Goal: Task Accomplishment & Management: Use online tool/utility

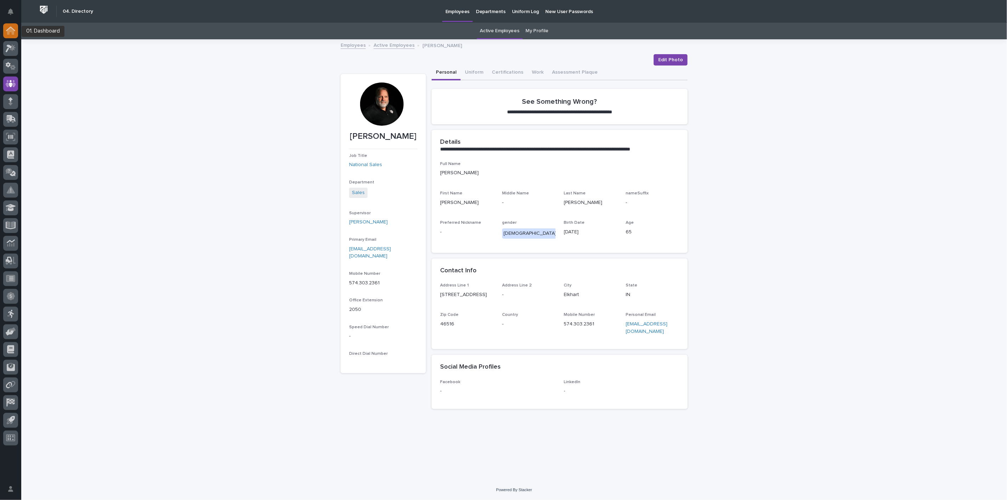
click at [13, 30] on icon at bounding box center [10, 29] width 9 height 5
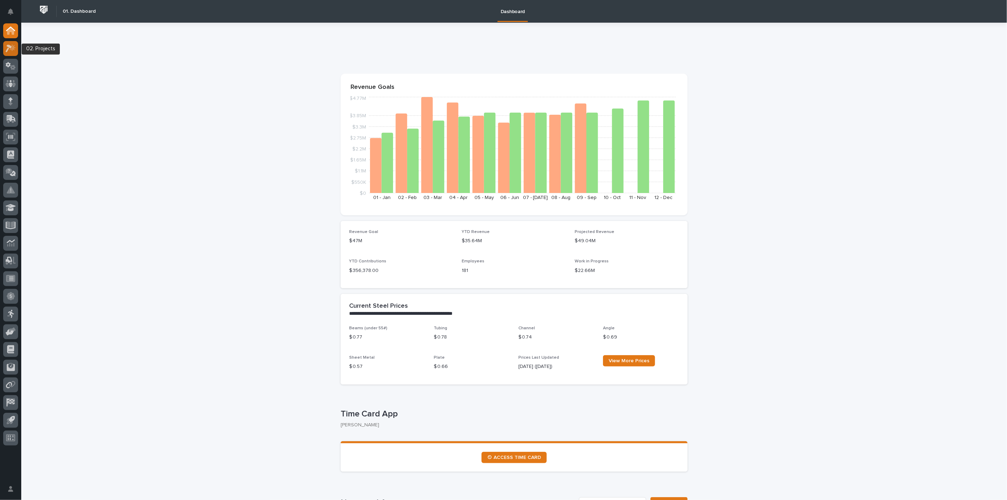
click at [8, 49] on icon at bounding box center [9, 49] width 6 height 8
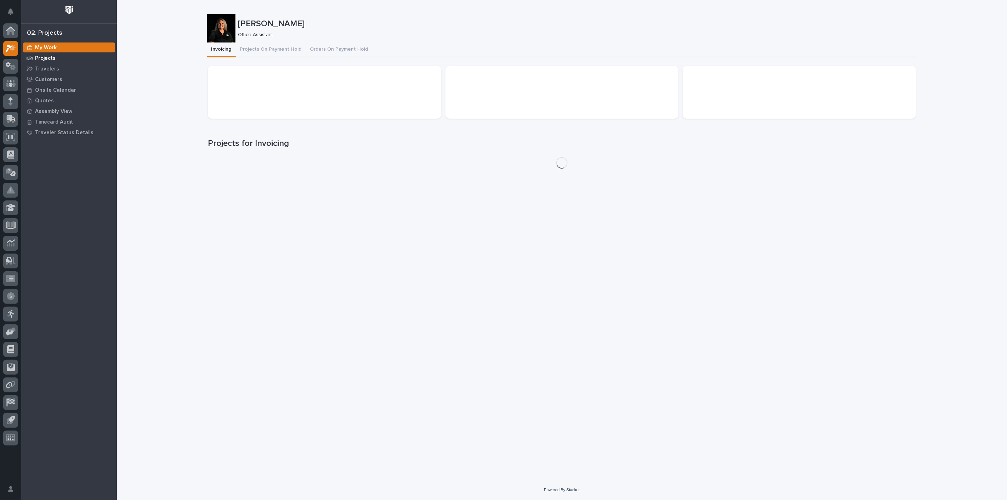
click at [52, 57] on p "Projects" at bounding box center [45, 58] width 21 height 6
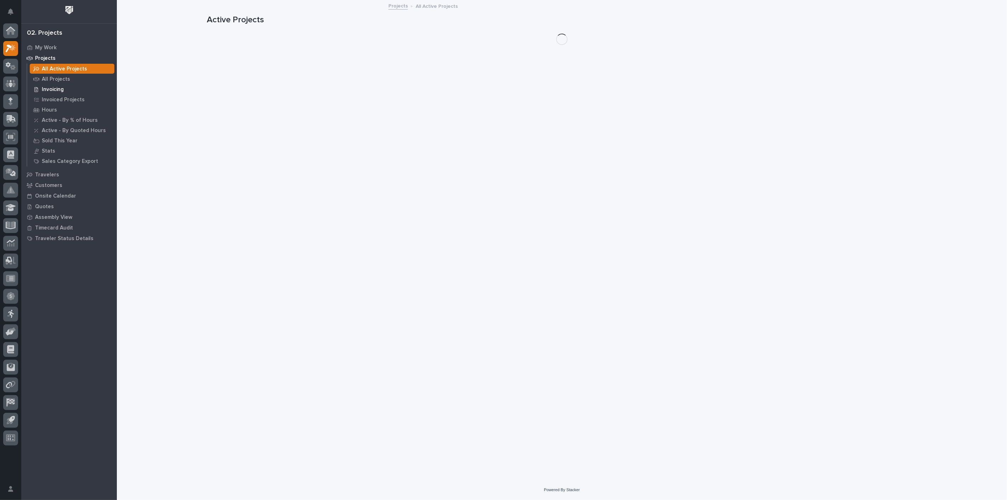
click at [47, 87] on p "Invoicing" at bounding box center [53, 89] width 22 height 6
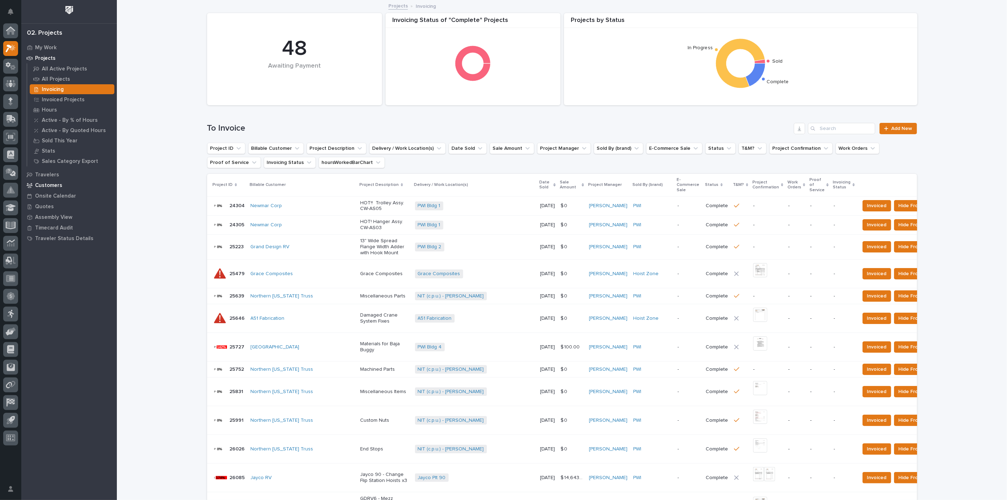
click at [48, 185] on p "Customers" at bounding box center [48, 185] width 27 height 6
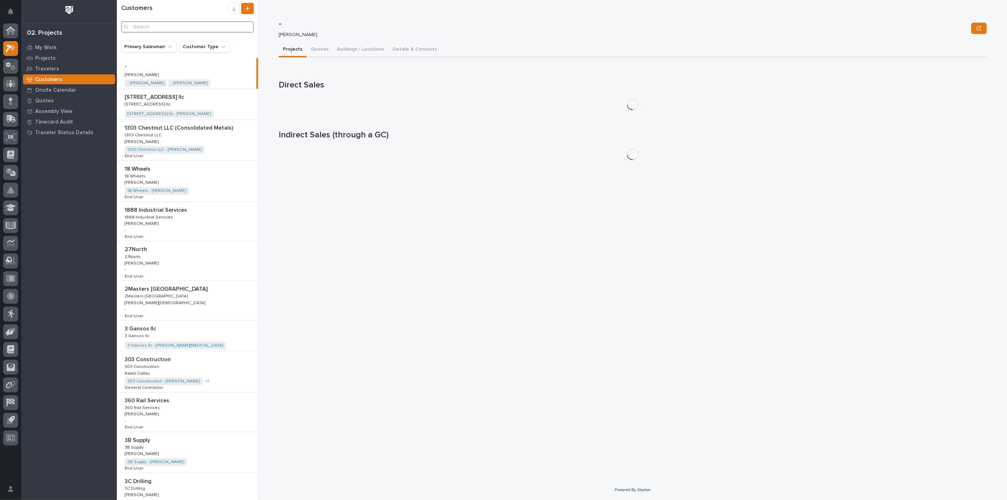
click at [183, 28] on input "Search" at bounding box center [187, 26] width 133 height 11
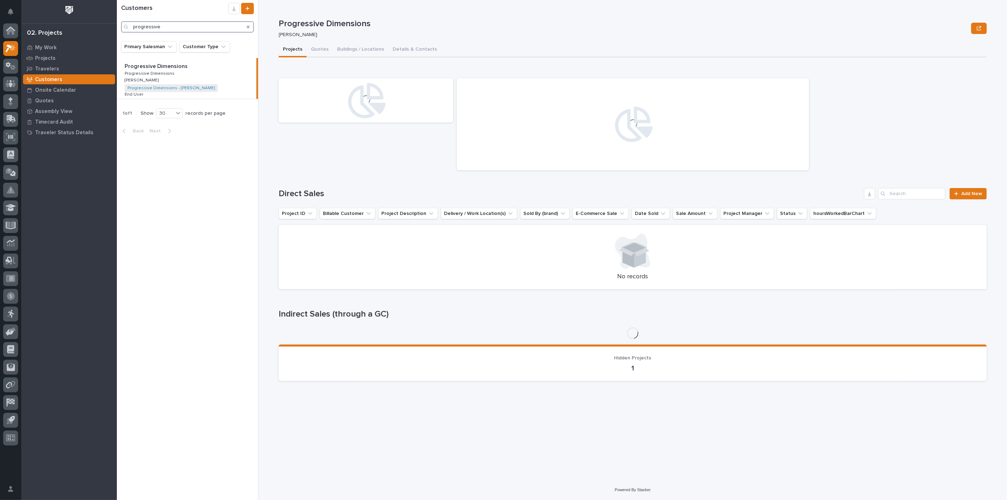
type input "progressive"
click at [165, 72] on p "Progressive Dimensions" at bounding box center [150, 73] width 51 height 6
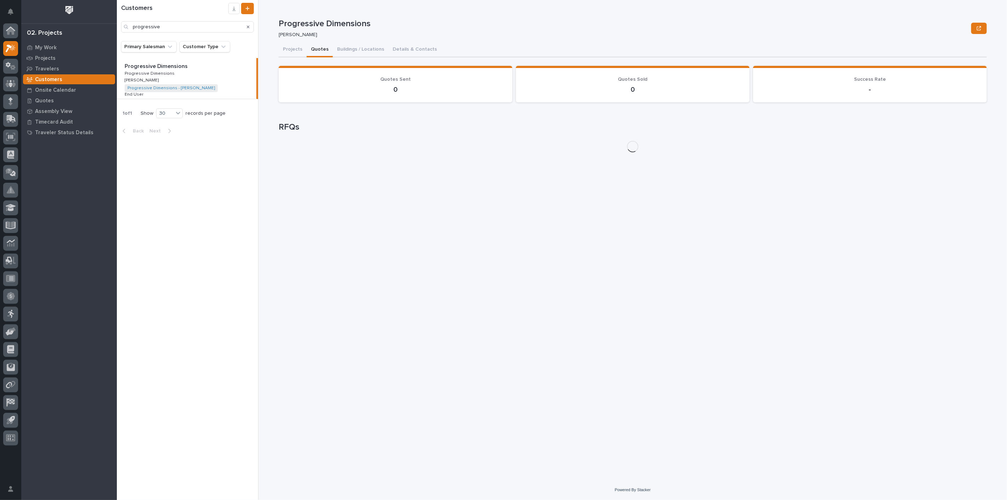
click at [314, 49] on button "Quotes" at bounding box center [320, 50] width 26 height 15
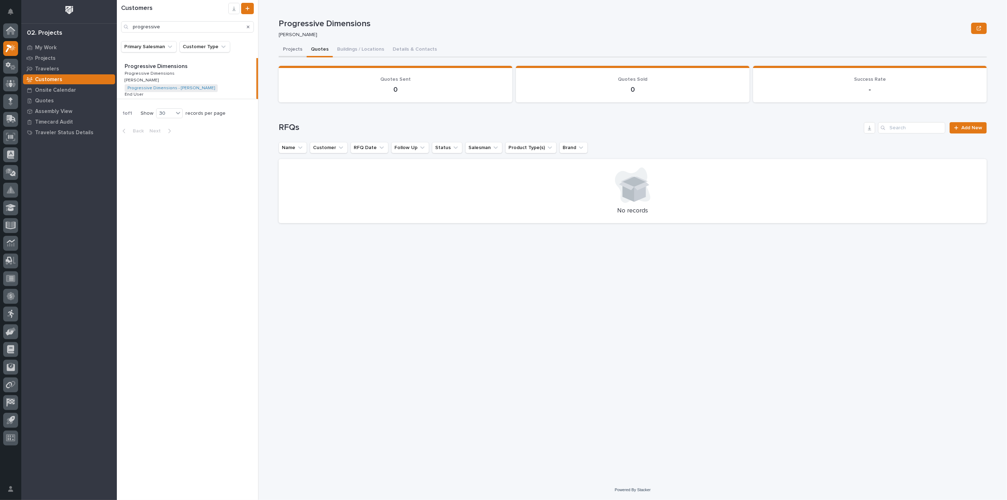
click at [295, 51] on button "Projects" at bounding box center [293, 50] width 28 height 15
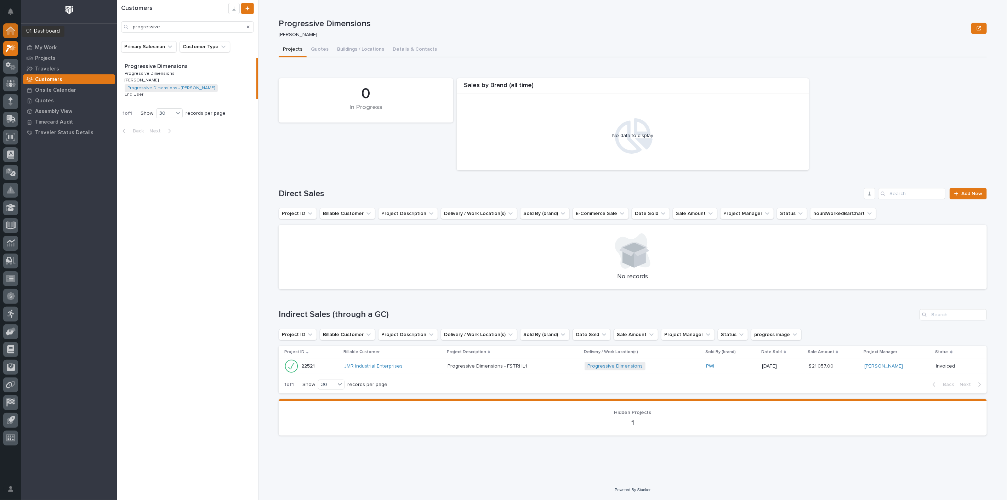
click at [11, 34] on icon at bounding box center [10, 31] width 9 height 8
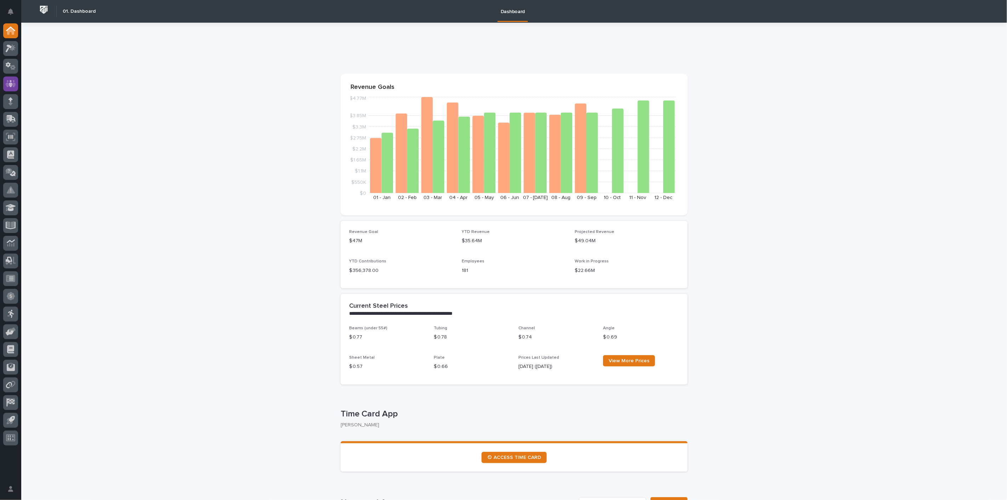
click at [9, 81] on icon at bounding box center [11, 84] width 10 height 8
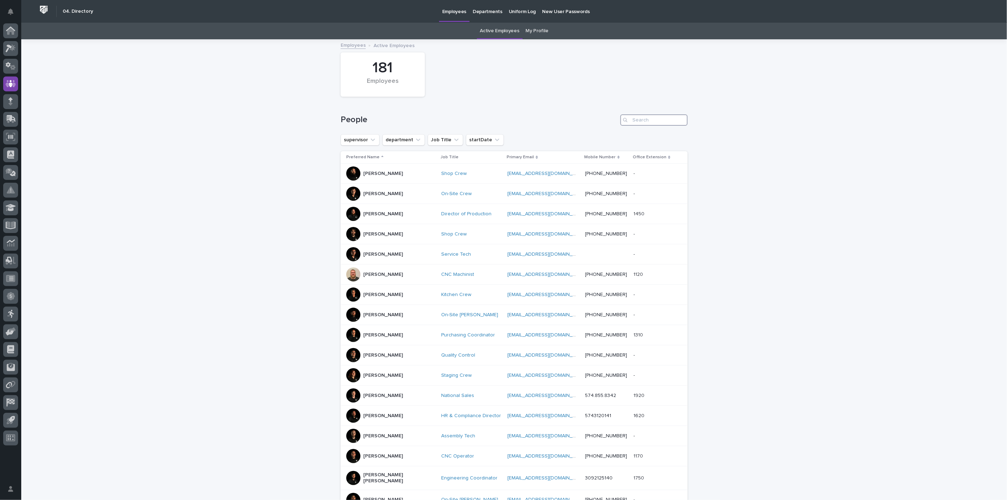
click at [647, 119] on input "Search" at bounding box center [654, 119] width 67 height 11
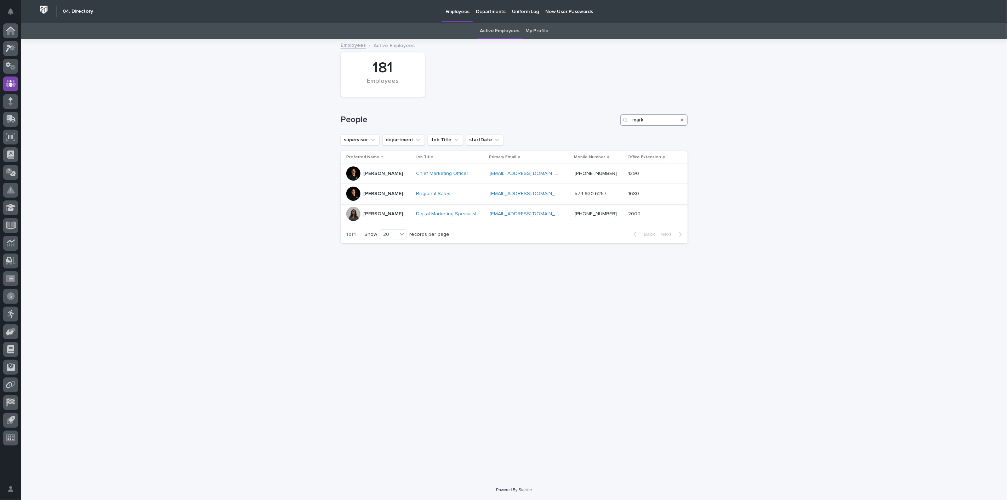
type input "mark"
click at [380, 195] on p "[PERSON_NAME]" at bounding box center [383, 194] width 40 height 6
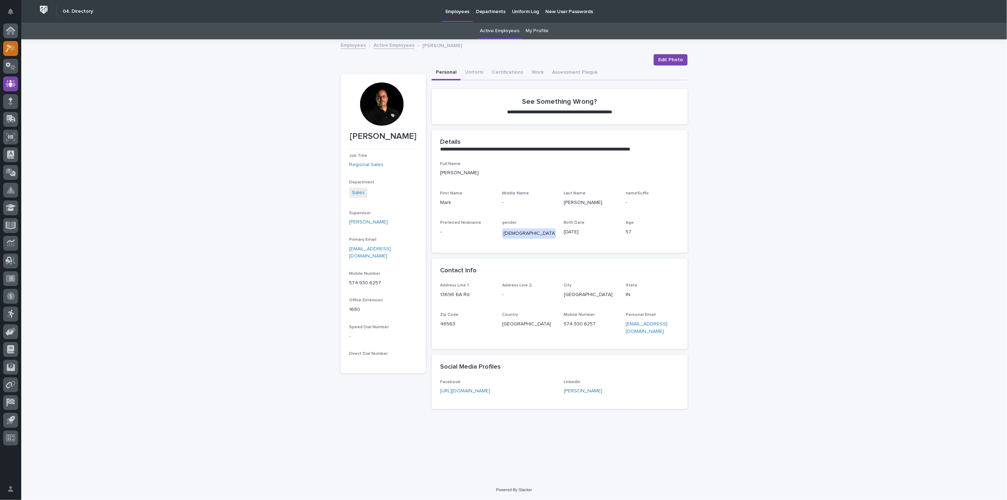
click at [15, 44] on icon at bounding box center [11, 48] width 10 height 8
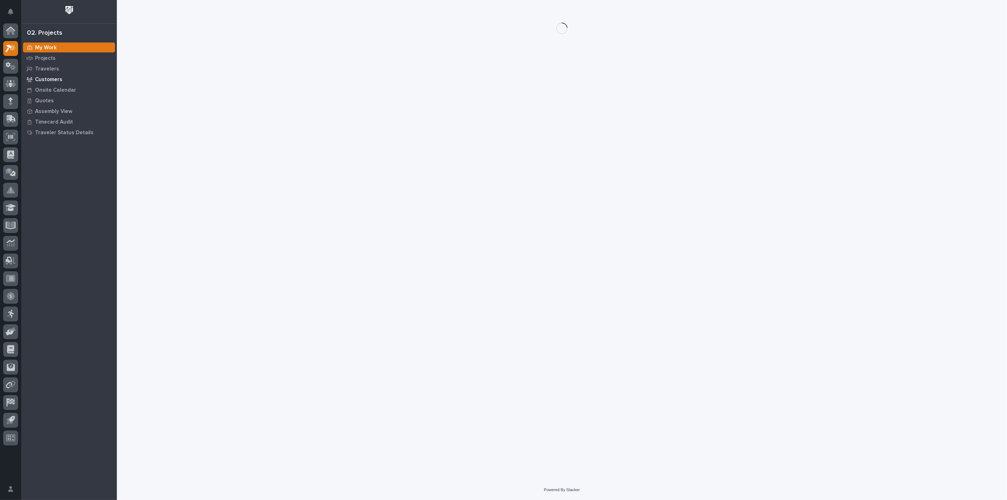
click at [46, 79] on p "Customers" at bounding box center [48, 80] width 27 height 6
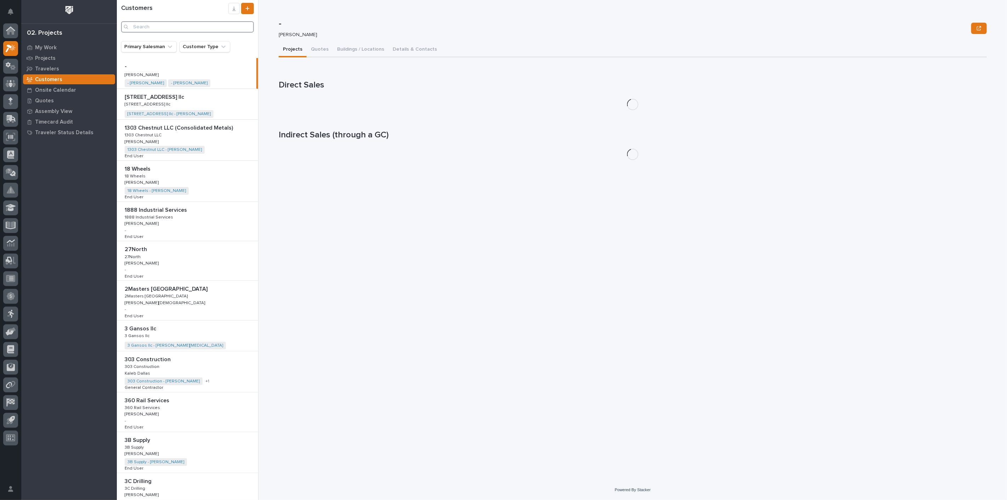
click at [165, 26] on input "Search" at bounding box center [187, 26] width 133 height 11
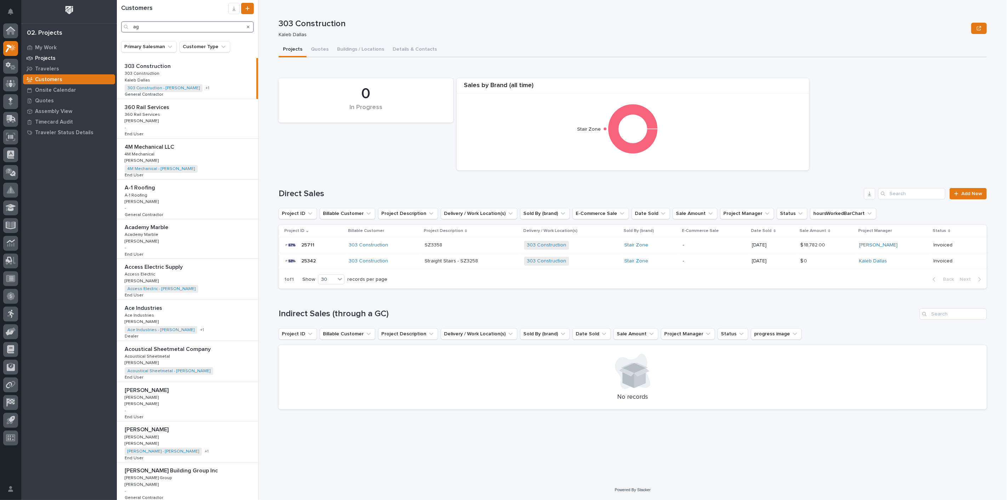
type input "ag"
click at [52, 58] on p "Projects" at bounding box center [45, 58] width 21 height 6
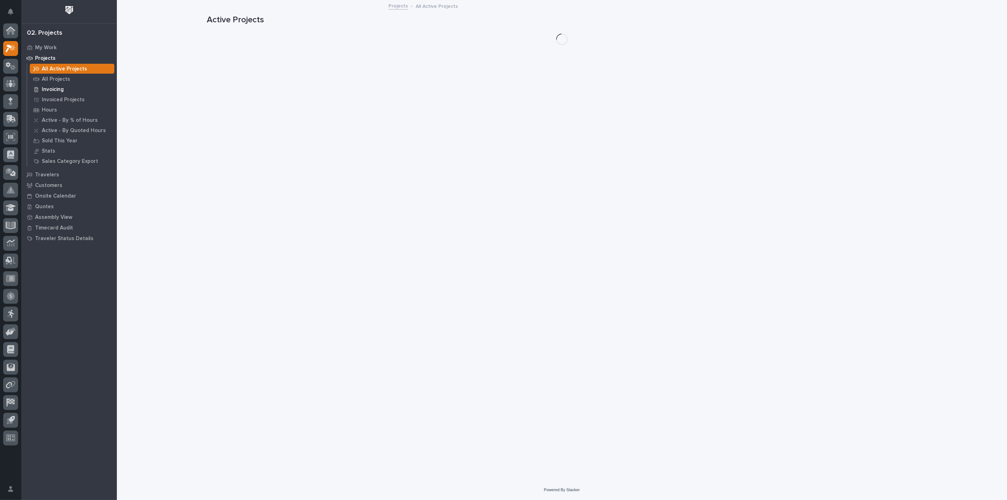
click at [55, 90] on p "Invoicing" at bounding box center [53, 89] width 22 height 6
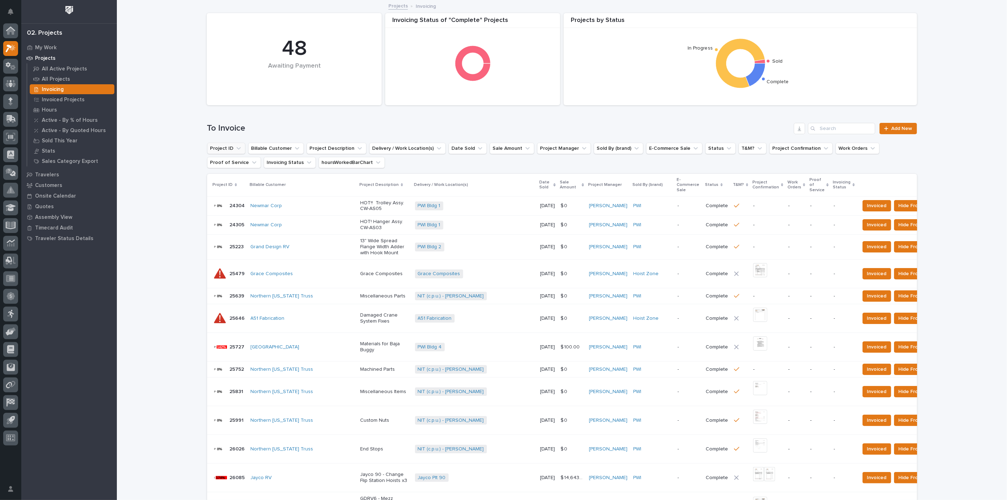
click at [235, 149] on icon "Project ID" at bounding box center [238, 148] width 7 height 7
click at [237, 177] on input "text" at bounding box center [255, 180] width 90 height 11
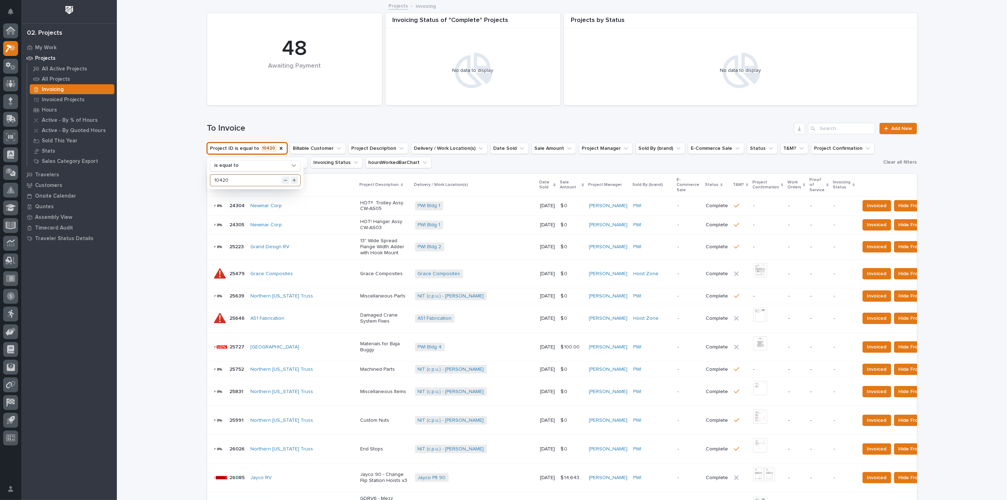
type input "10420"
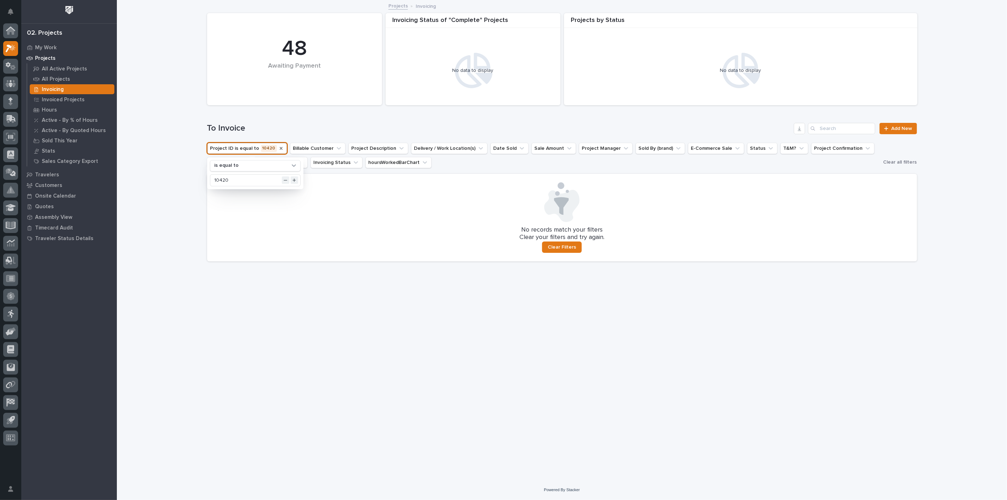
click at [278, 148] on icon "Project ID" at bounding box center [281, 149] width 6 height 6
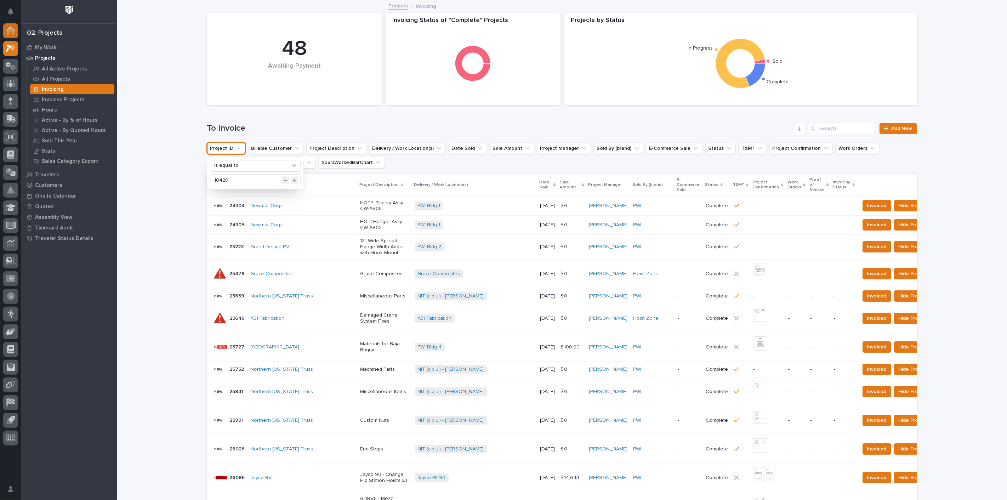
click at [15, 32] on div at bounding box center [10, 30] width 15 height 15
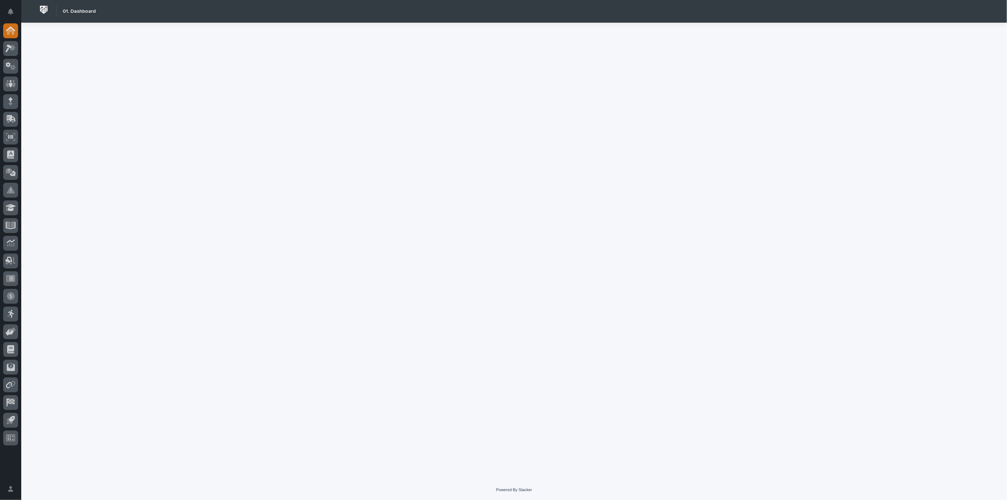
click at [11, 32] on icon at bounding box center [10, 31] width 9 height 8
